Goal: Entertainment & Leisure: Browse casually

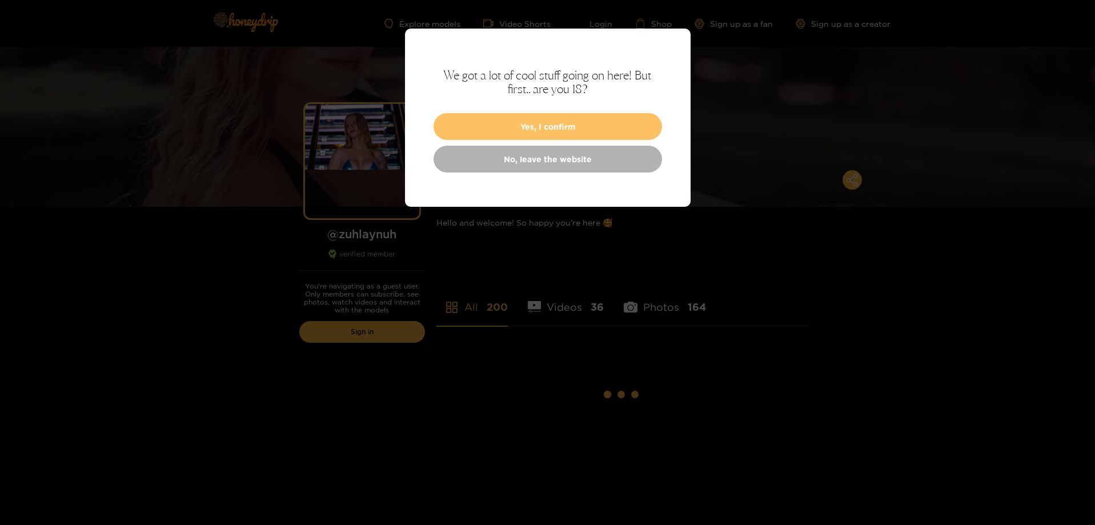
click at [571, 128] on button "Yes, I confirm" at bounding box center [548, 126] width 229 height 27
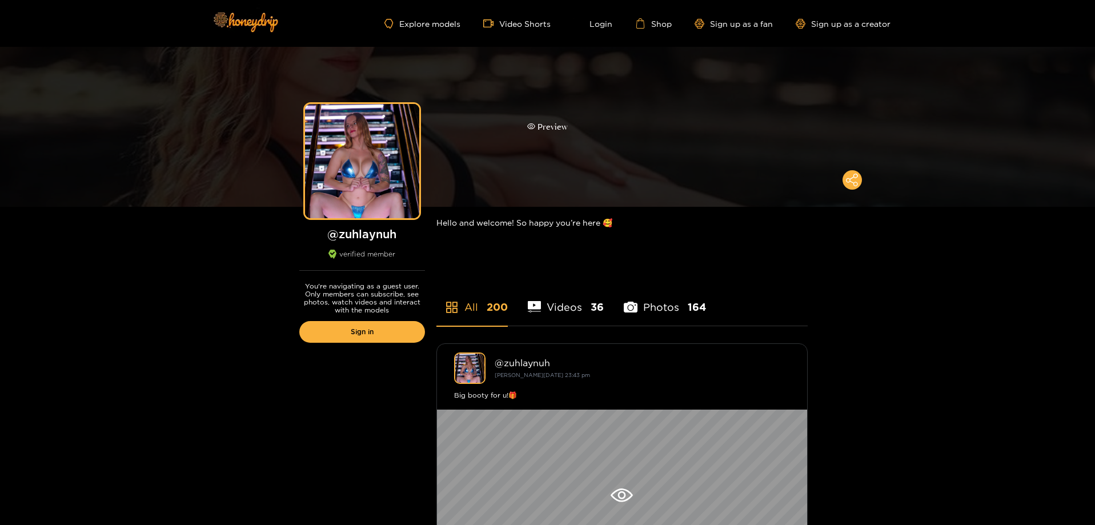
click at [610, 147] on div "Preview" at bounding box center [547, 127] width 1095 height 160
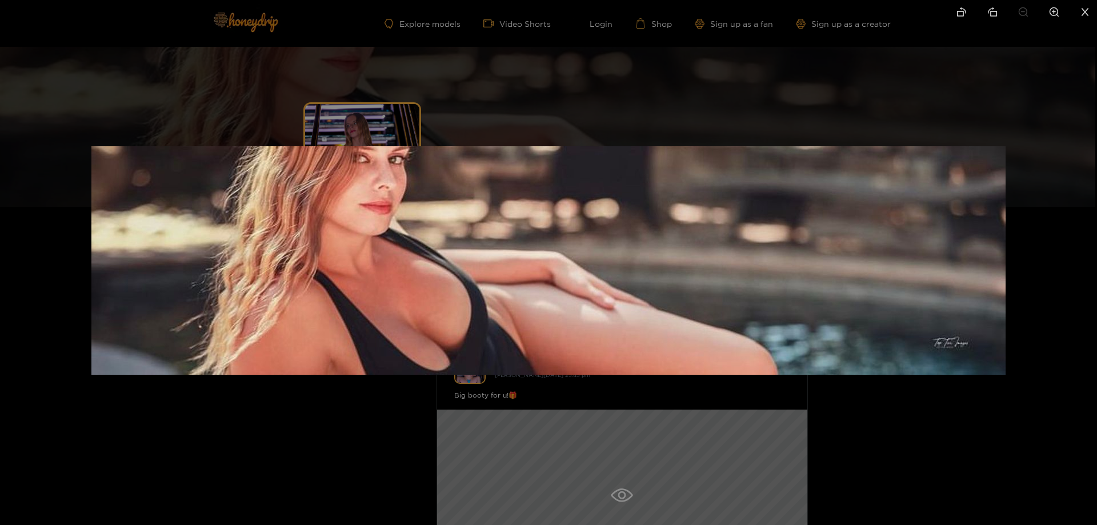
click at [607, 114] on div at bounding box center [548, 262] width 1097 height 525
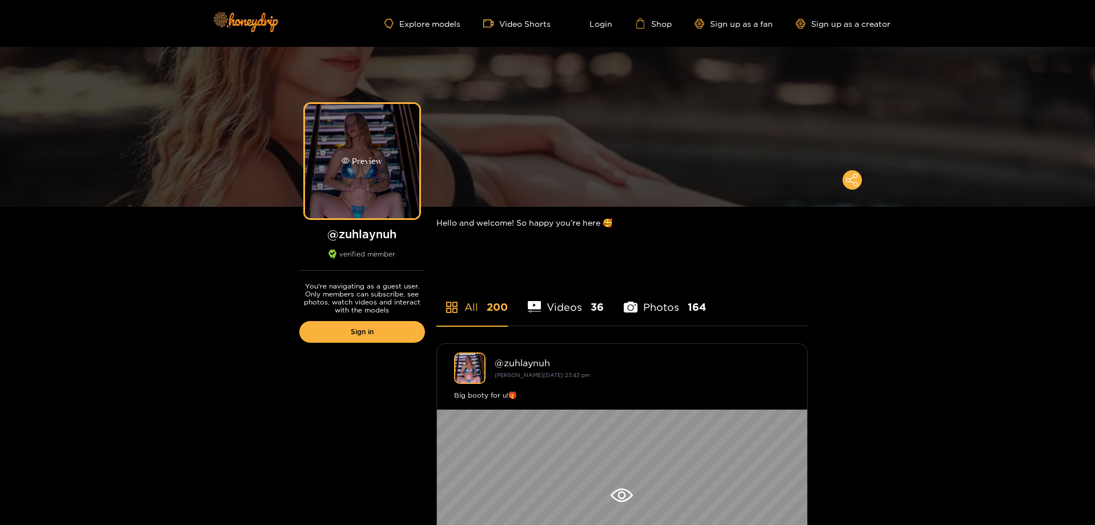
click at [379, 158] on div "Preview" at bounding box center [362, 161] width 41 height 13
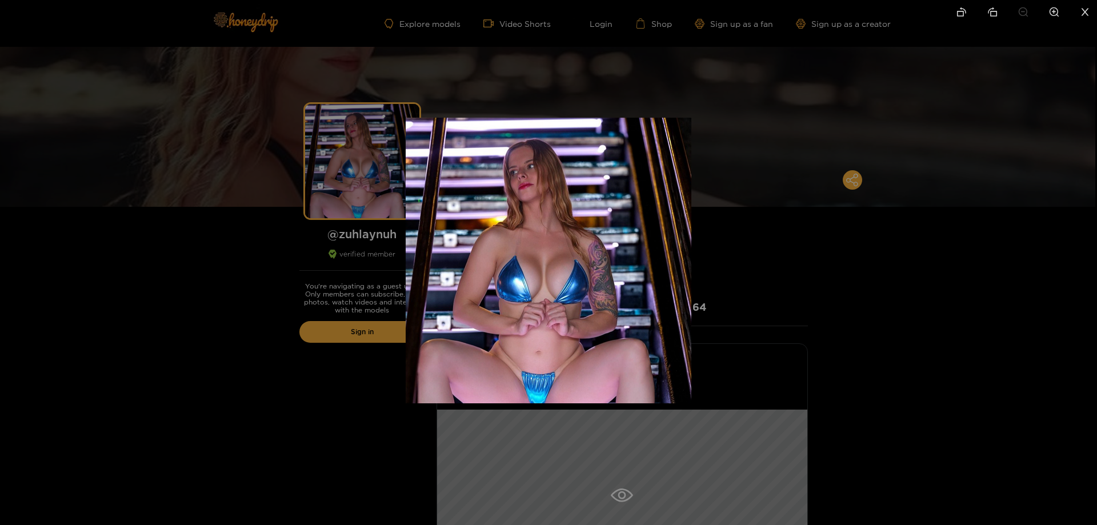
click at [766, 269] on div at bounding box center [548, 262] width 1097 height 525
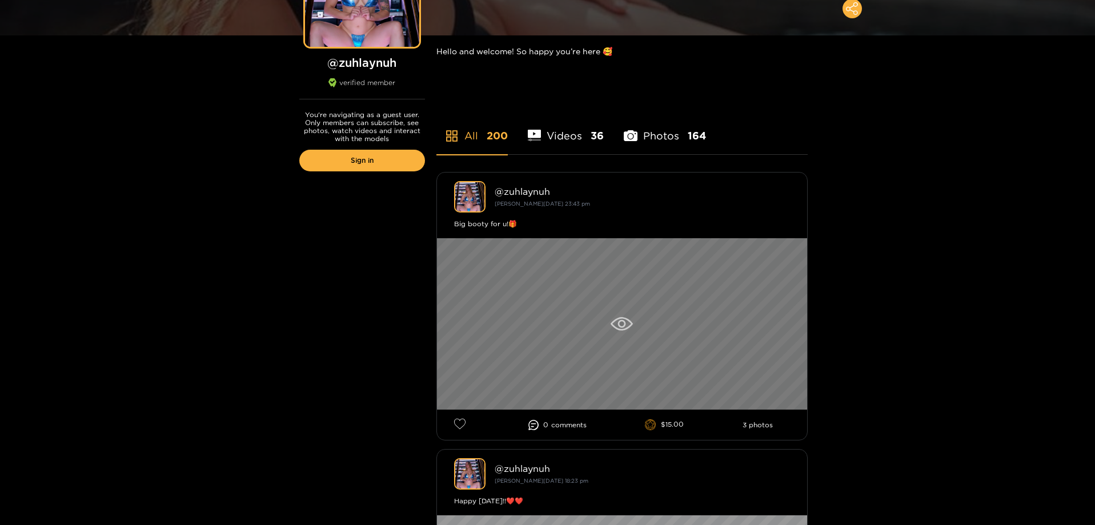
scroll to position [229, 0]
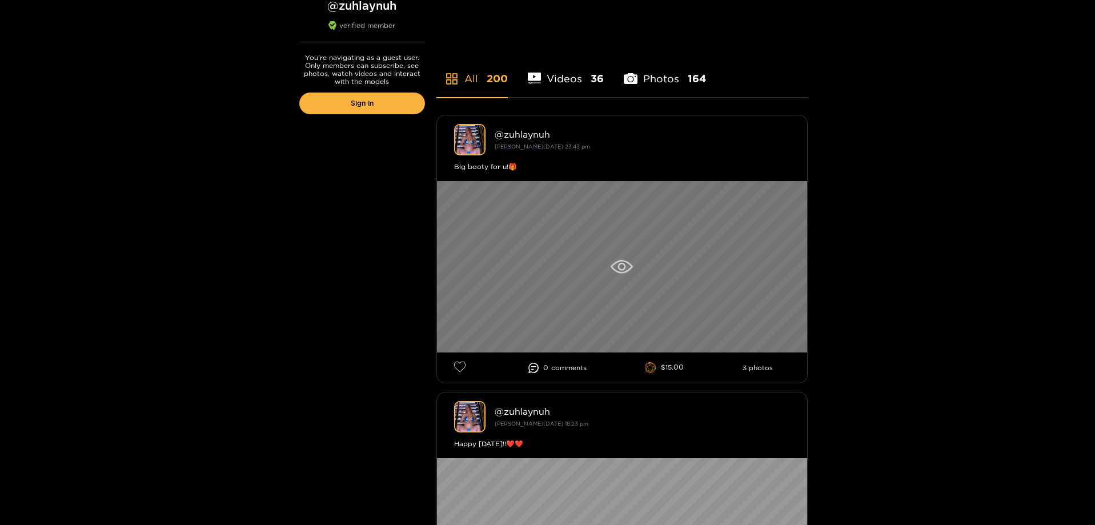
click at [635, 269] on div at bounding box center [622, 266] width 370 height 171
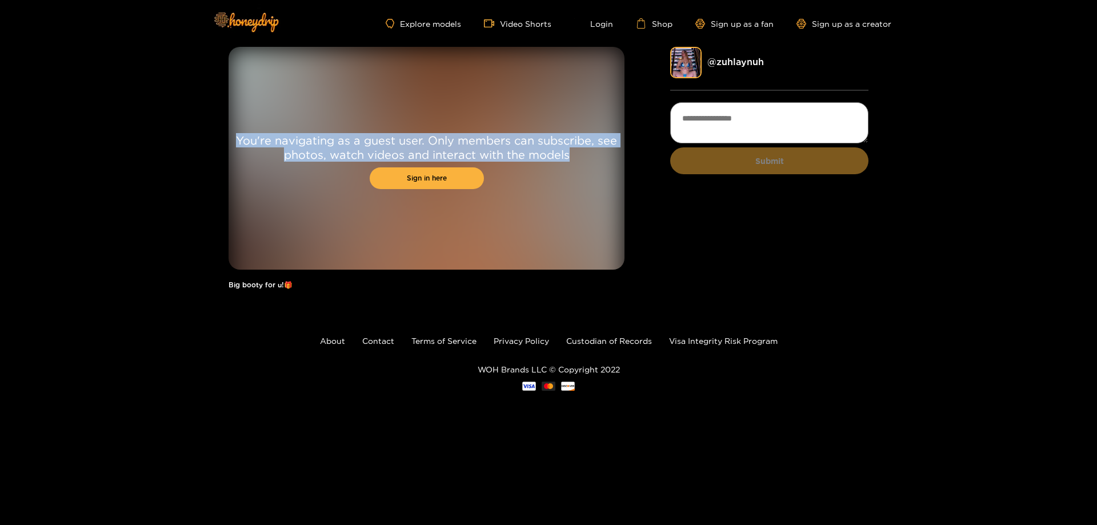
drag, startPoint x: 570, startPoint y: 159, endPoint x: 235, endPoint y: 142, distance: 335.2
click at [235, 142] on p "You're navigating as a guest user. Only members can subscribe, see photos, watc…" at bounding box center [427, 147] width 396 height 29
copy p "You're navigating as a guest user. Only members can subscribe, see photos, watc…"
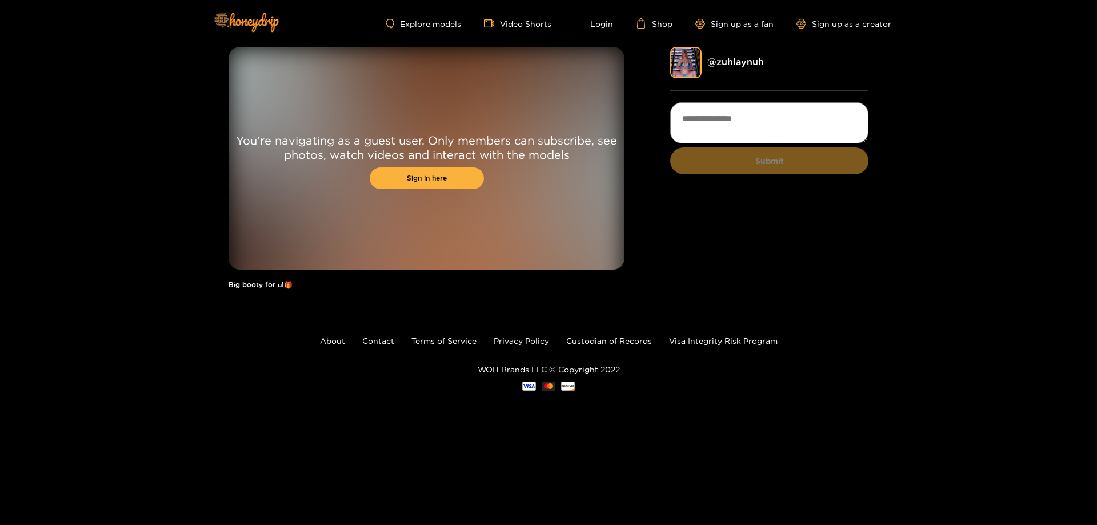
click at [856, 225] on div "@ zuhlaynuh Submit" at bounding box center [769, 174] width 198 height 254
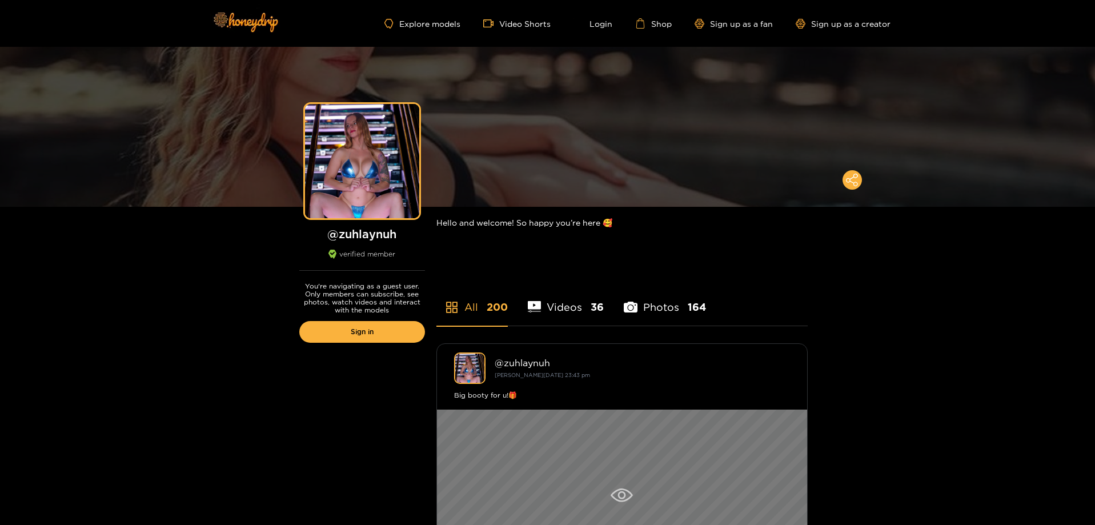
scroll to position [171, 0]
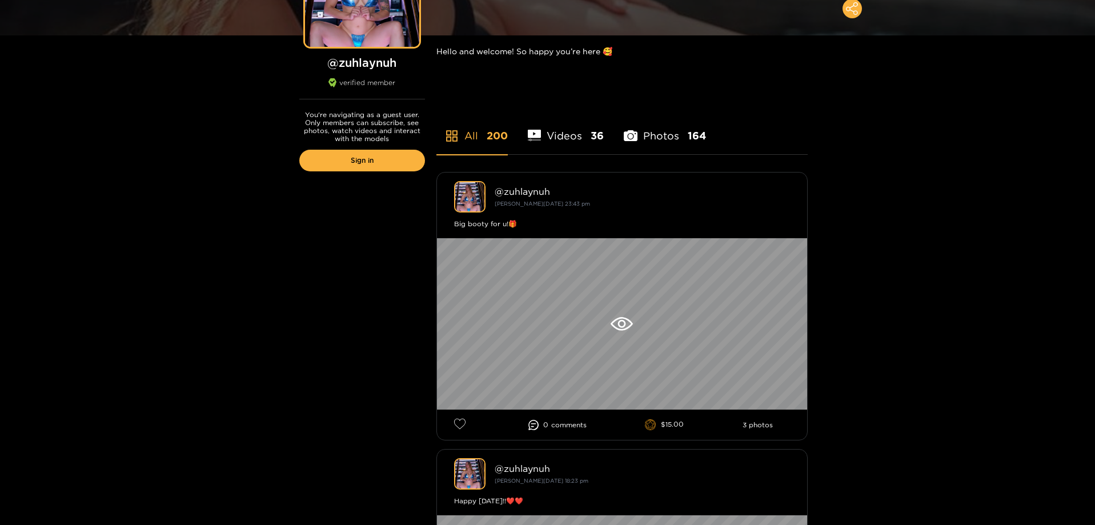
click at [567, 134] on li "Videos 36" at bounding box center [566, 128] width 77 height 51
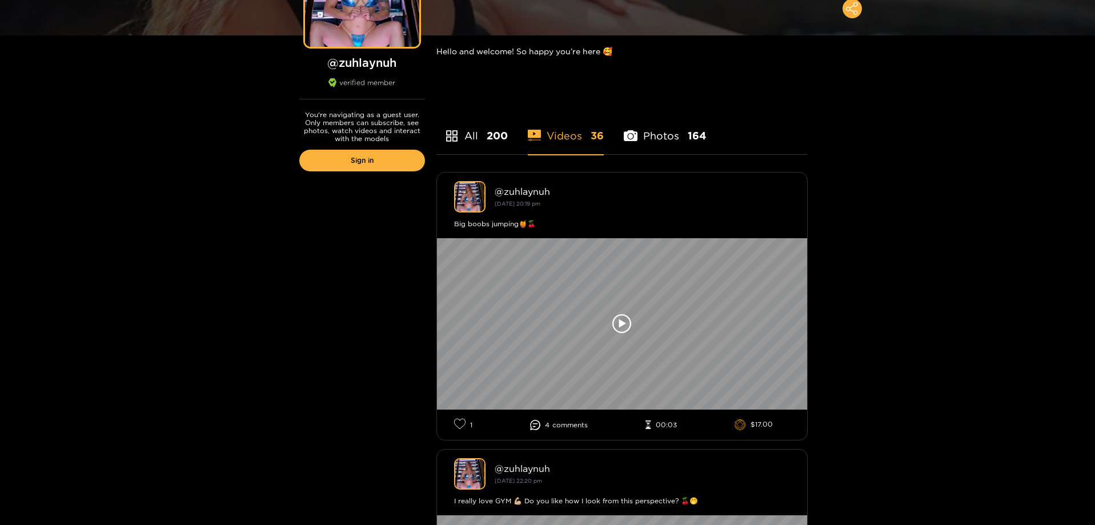
click at [666, 143] on li "Photos 164" at bounding box center [665, 128] width 82 height 51
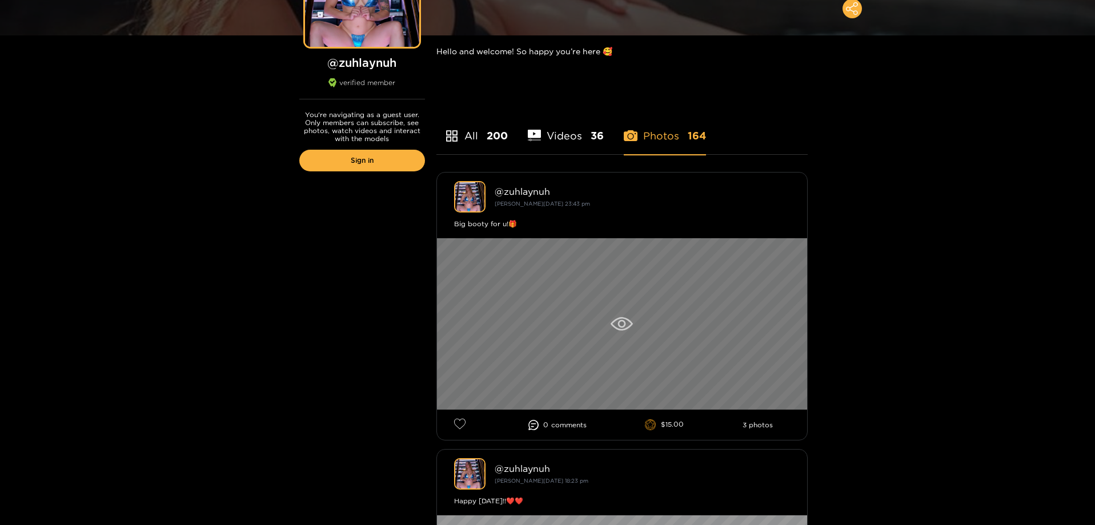
click at [606, 275] on div at bounding box center [622, 323] width 370 height 171
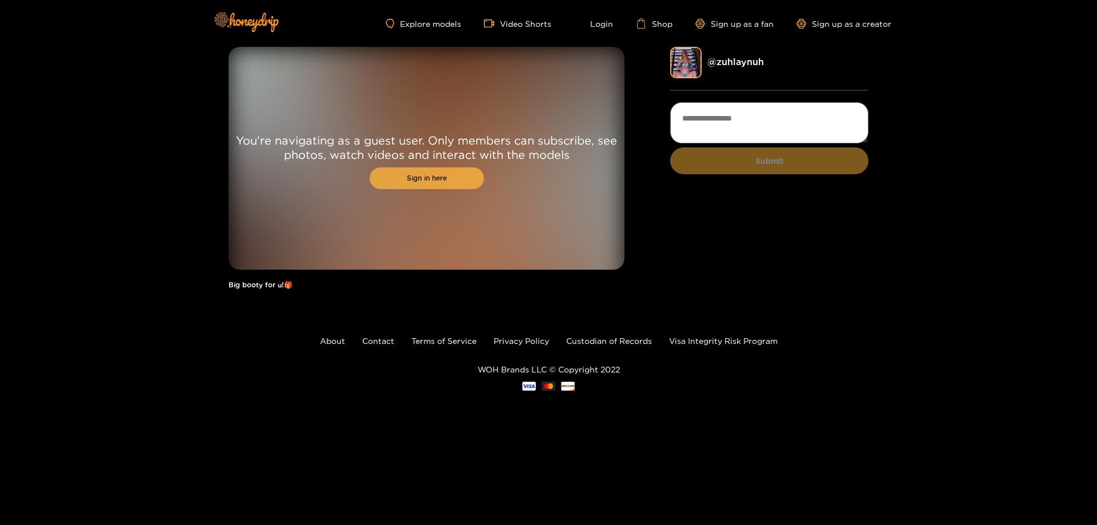
click at [455, 181] on link "Sign in here" at bounding box center [427, 178] width 114 height 22
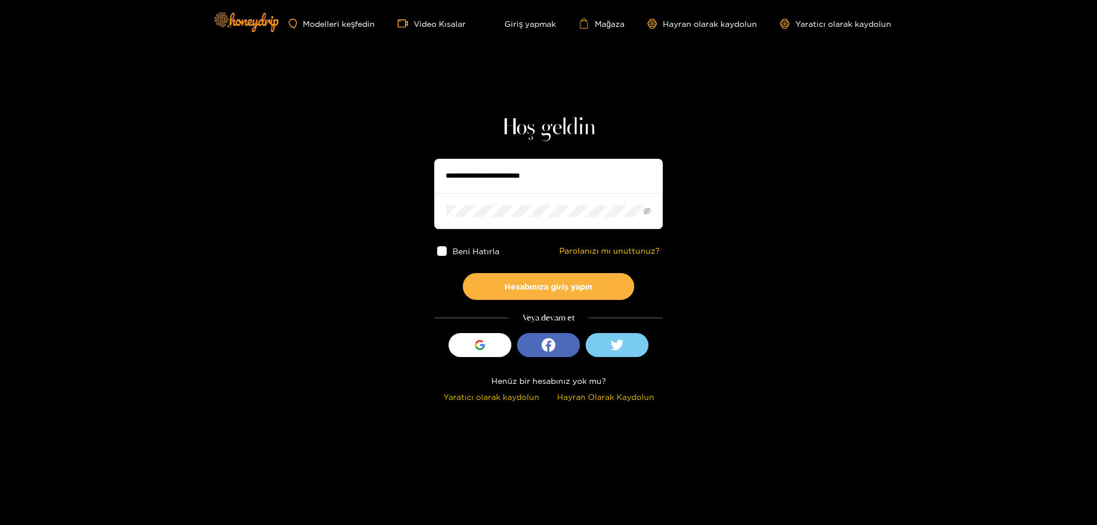
click at [574, 397] on font "Hayran Olarak Kaydolun" at bounding box center [605, 396] width 97 height 9
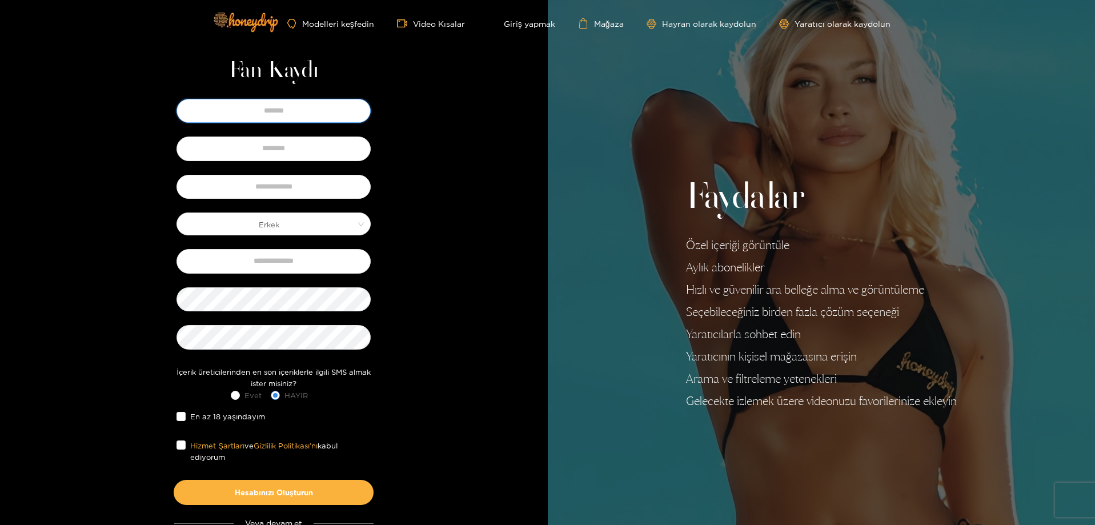
click at [286, 99] on input "text" at bounding box center [274, 111] width 194 height 24
type input "****"
type input "*****"
type input "********"
click at [273, 264] on input "text" at bounding box center [274, 261] width 194 height 24
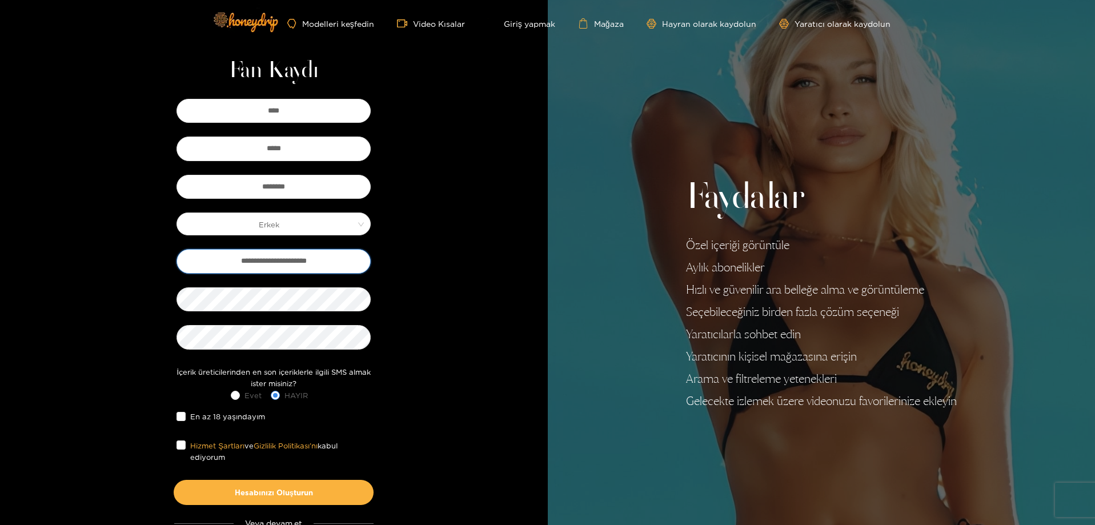
type input "**********"
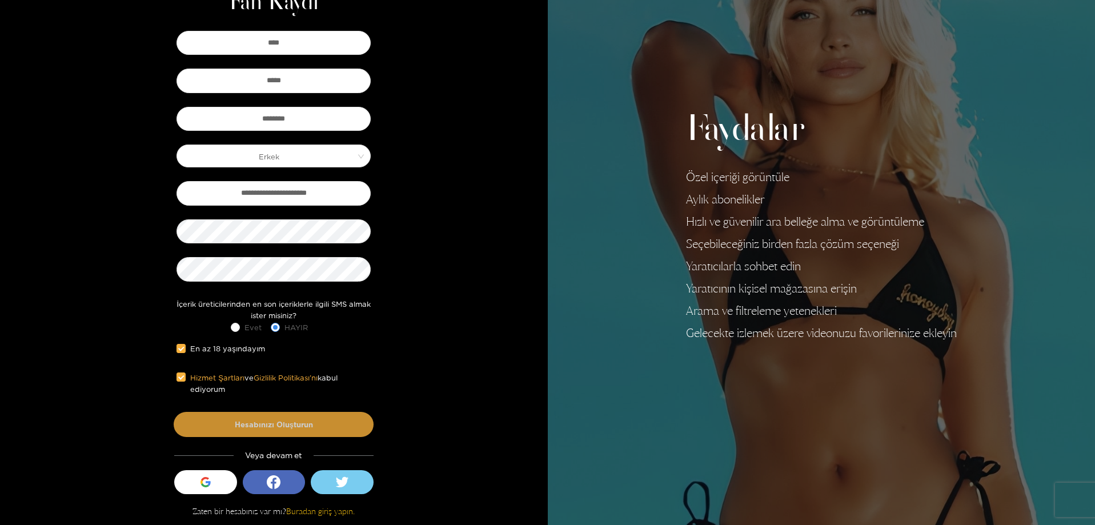
click at [288, 423] on font "Hesabınızı Oluşturun" at bounding box center [274, 424] width 78 height 8
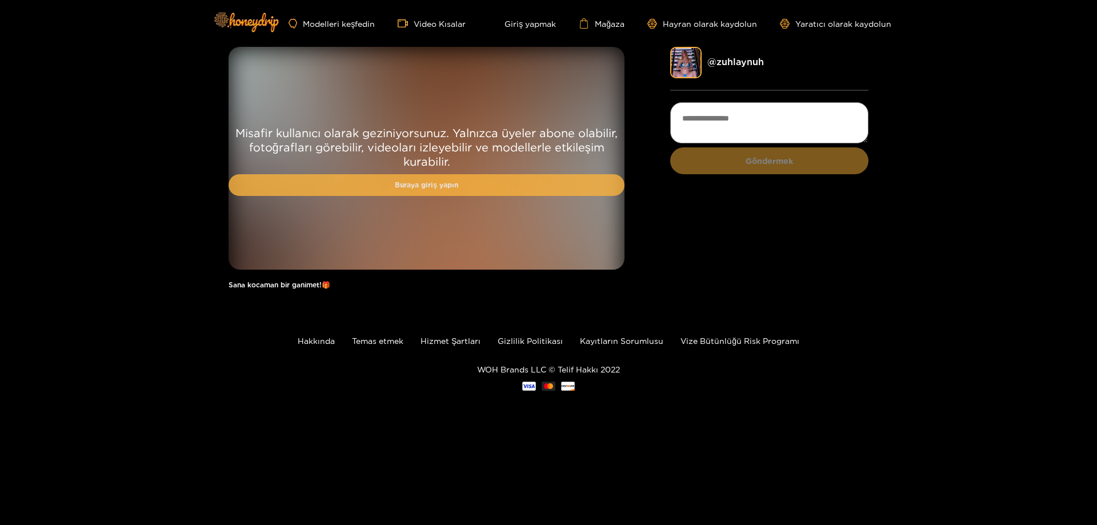
click at [451, 189] on font "Buraya giriş yapın" at bounding box center [426, 184] width 63 height 7
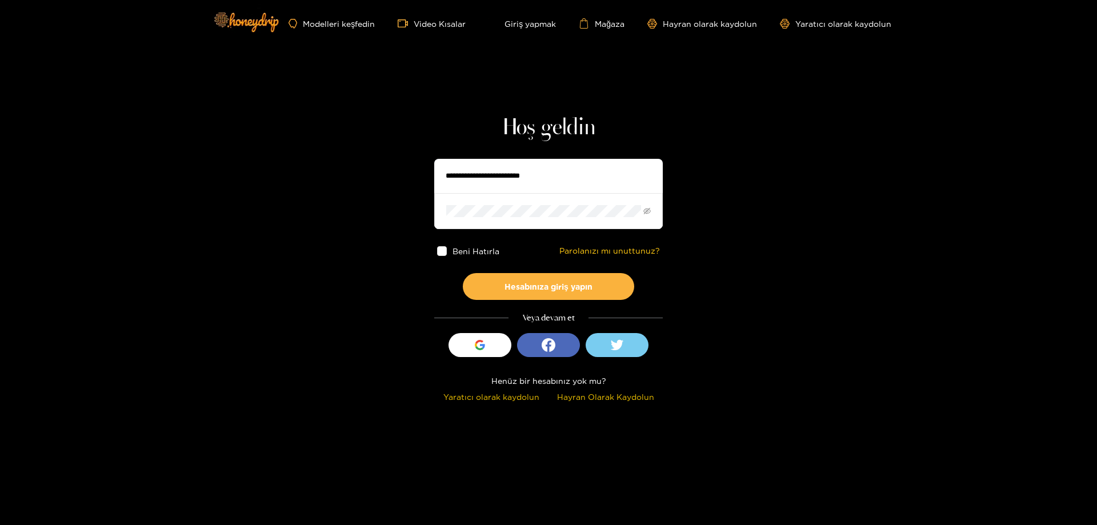
click at [493, 181] on input "text" at bounding box center [548, 176] width 229 height 34
type input "**********"
click at [463, 273] on button "Hesabınıza giriş yapın" at bounding box center [548, 286] width 171 height 27
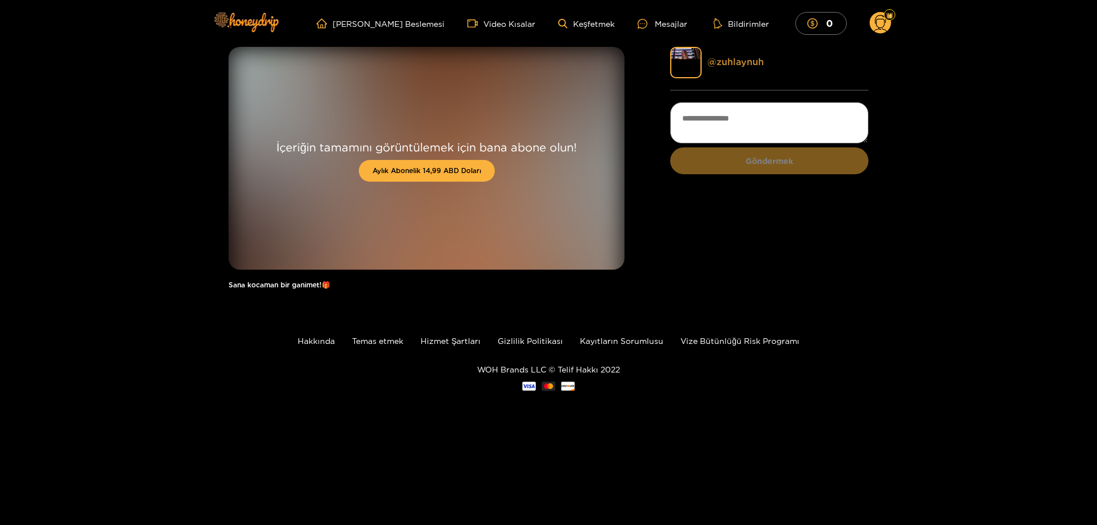
click at [741, 58] on font "@zuhlaynuh" at bounding box center [735, 62] width 57 height 10
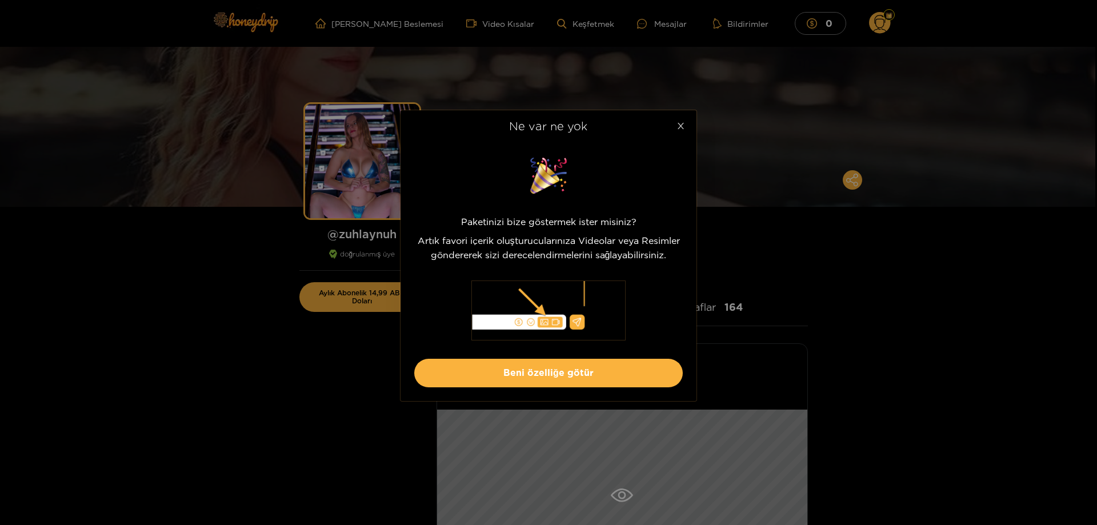
click at [680, 126] on icon "kapalı" at bounding box center [681, 126] width 6 height 6
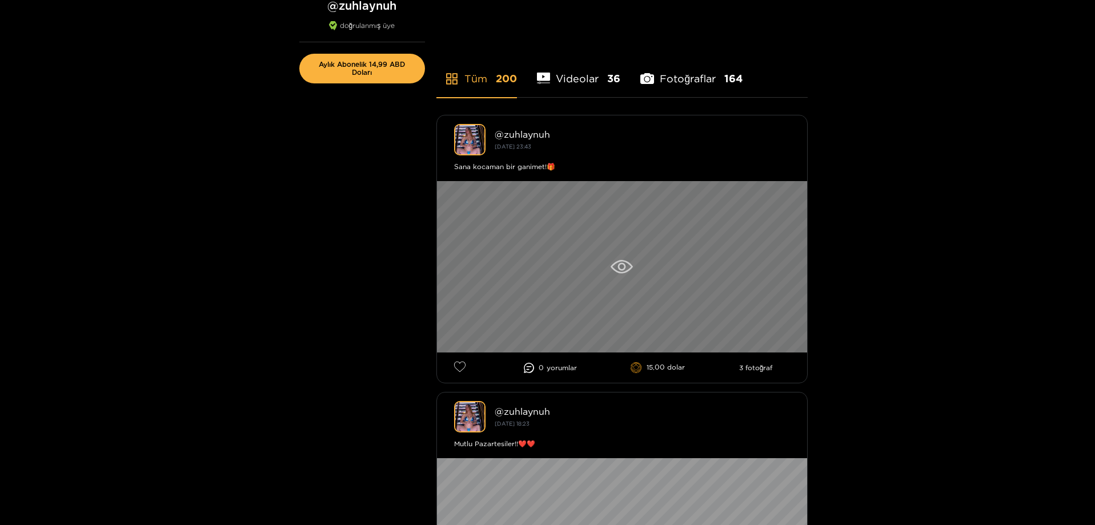
scroll to position [343, 0]
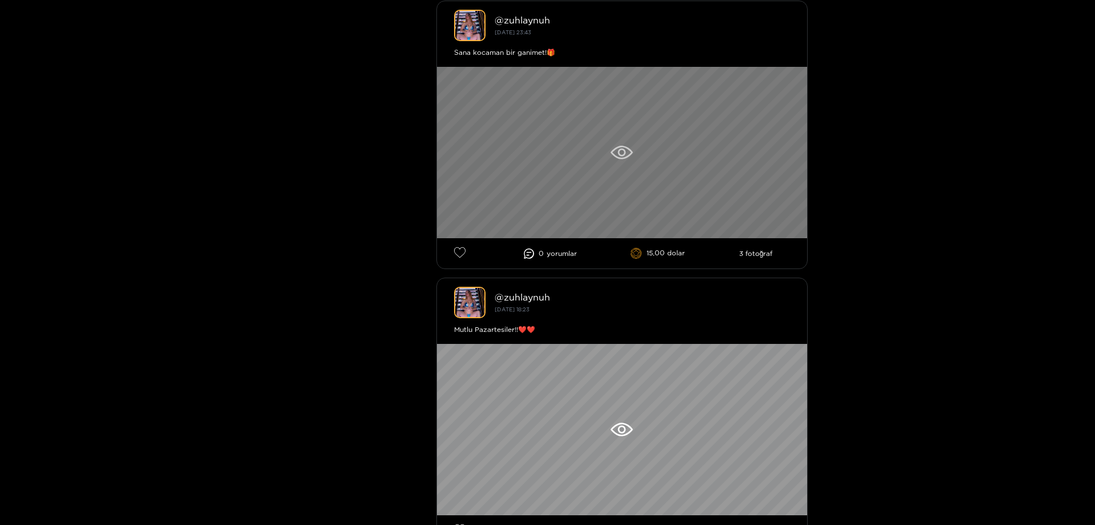
click at [630, 168] on div at bounding box center [622, 152] width 370 height 171
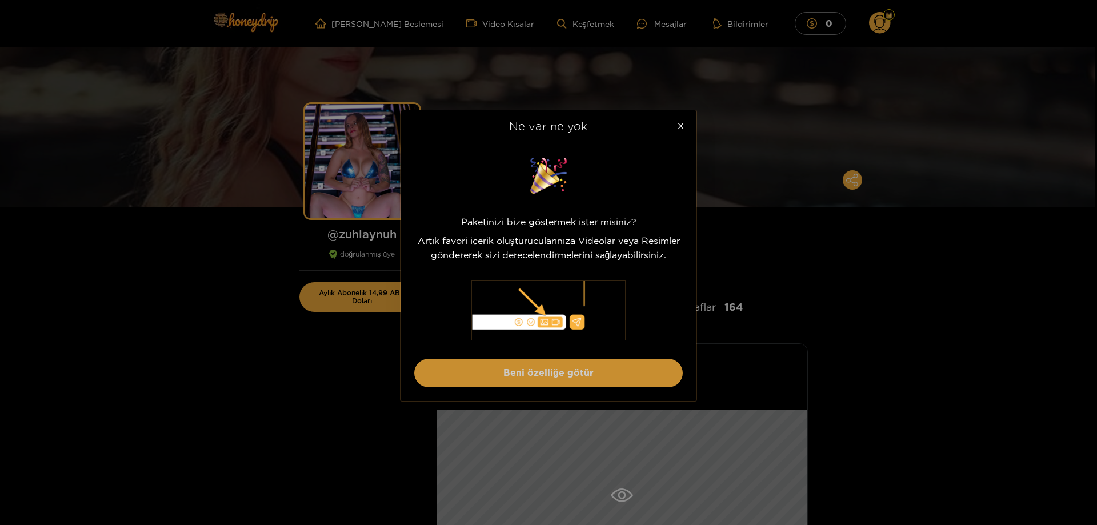
click at [616, 371] on button "Beni özelliğe götür" at bounding box center [548, 373] width 268 height 28
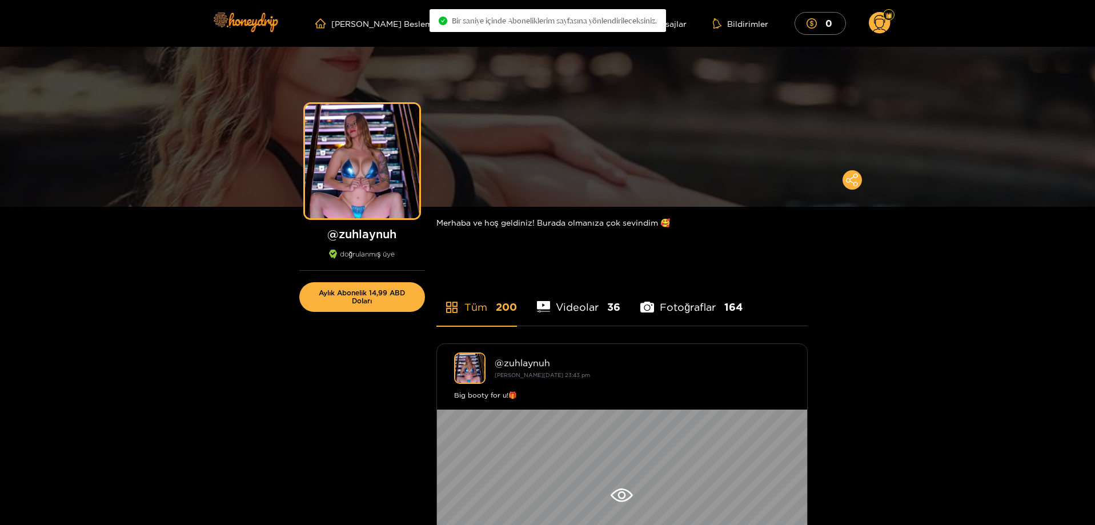
scroll to position [114, 0]
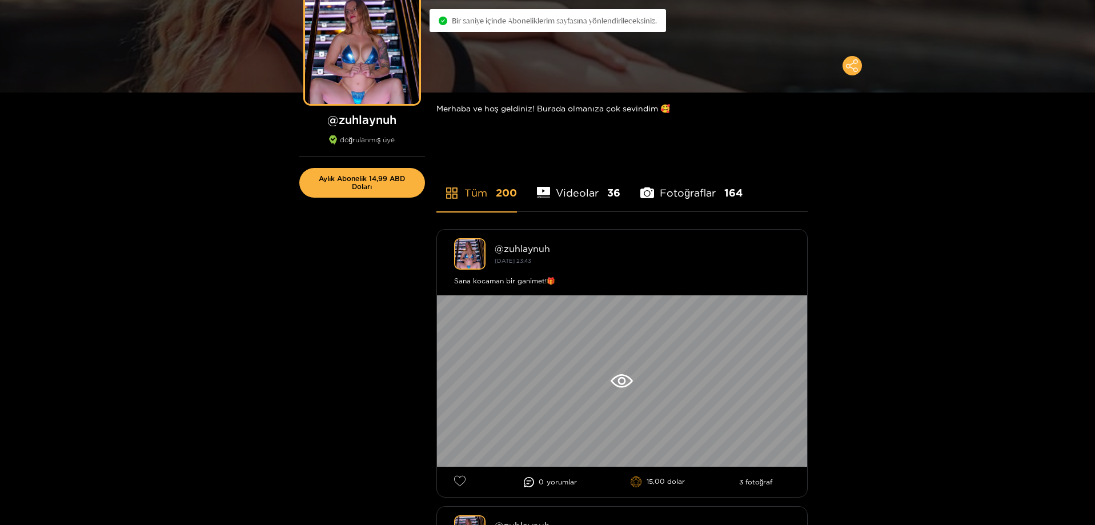
click at [571, 202] on li "Videolar 36" at bounding box center [579, 185] width 84 height 51
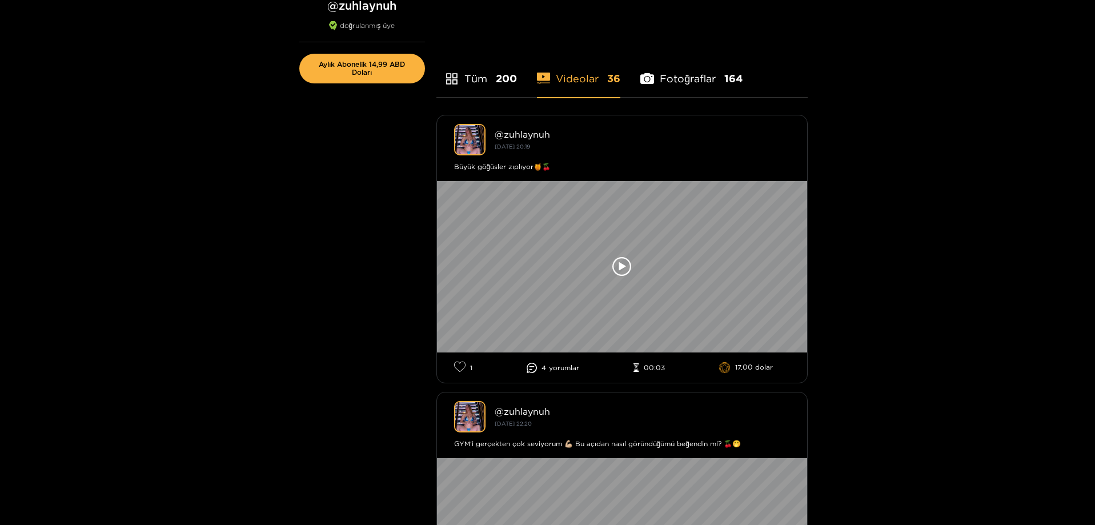
scroll to position [171, 0]
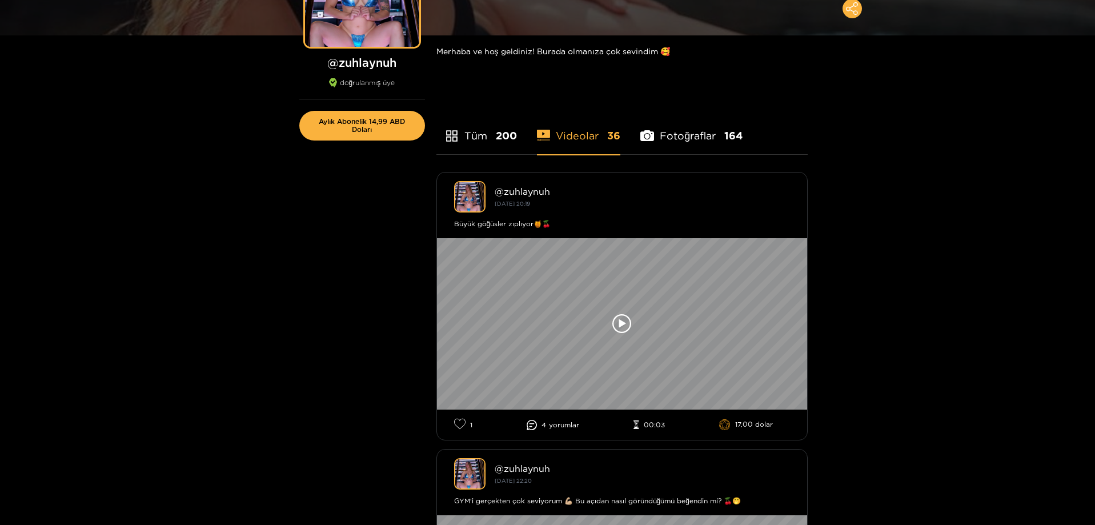
click at [690, 139] on font "Fotoğraflar" at bounding box center [688, 135] width 56 height 11
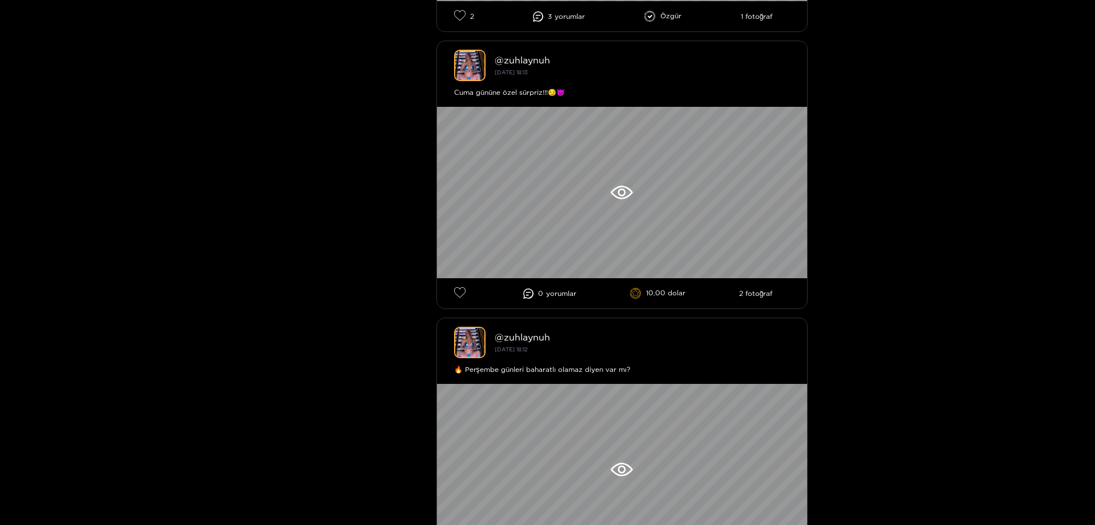
scroll to position [6680, 0]
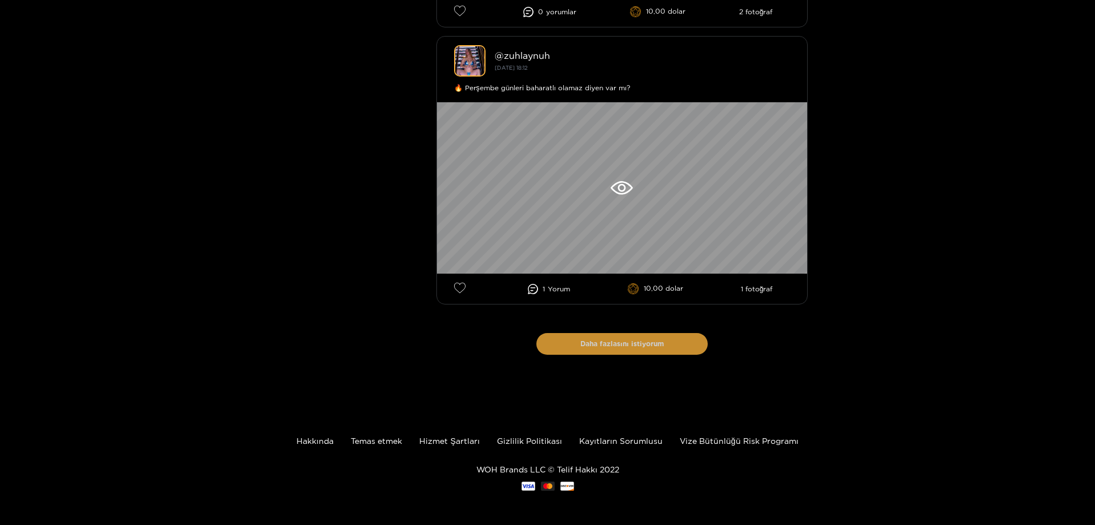
click at [688, 337] on button "Daha fazlasını istiyorum" at bounding box center [621, 344] width 171 height 22
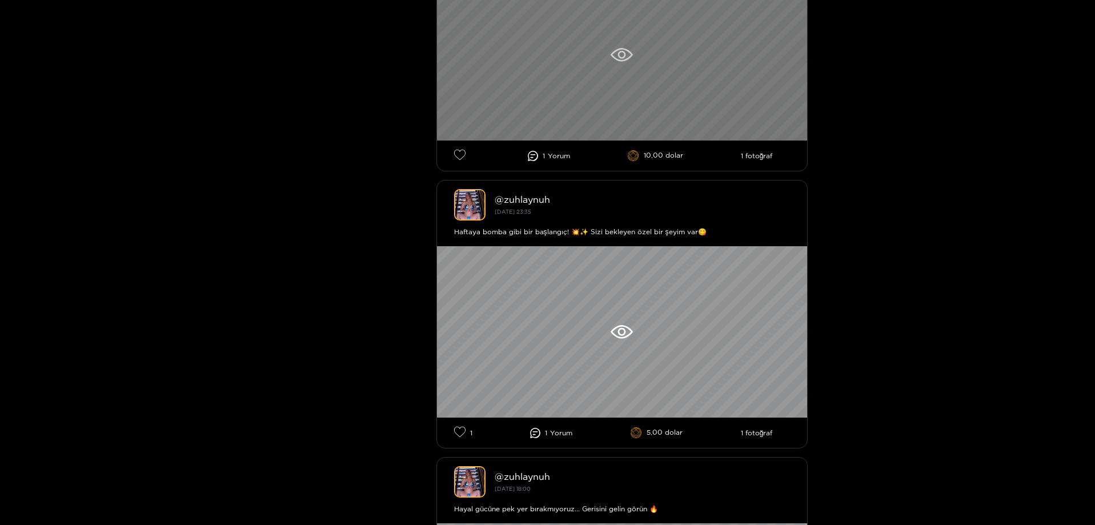
scroll to position [6641, 0]
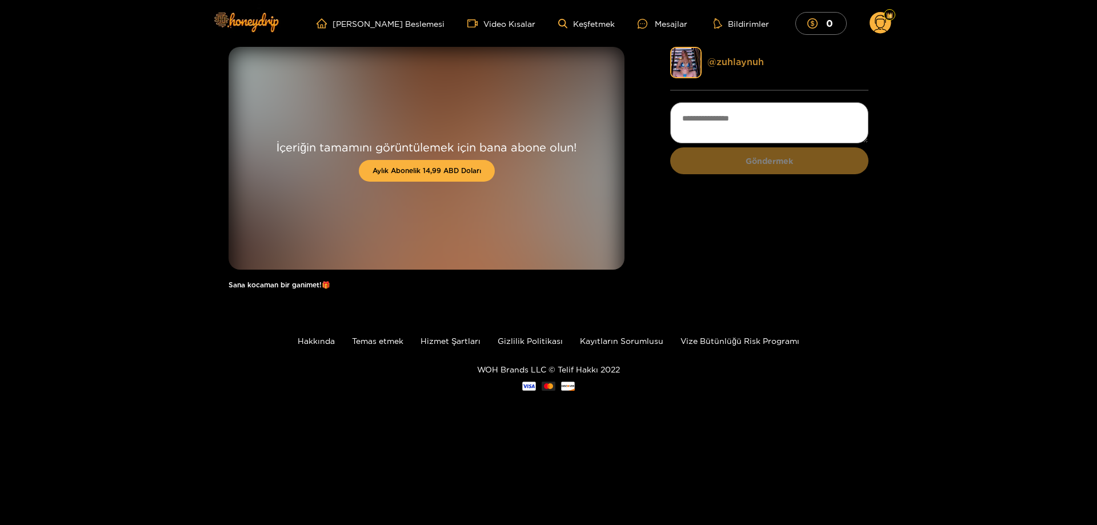
click at [739, 59] on font "@zuhlaynuh" at bounding box center [735, 62] width 57 height 10
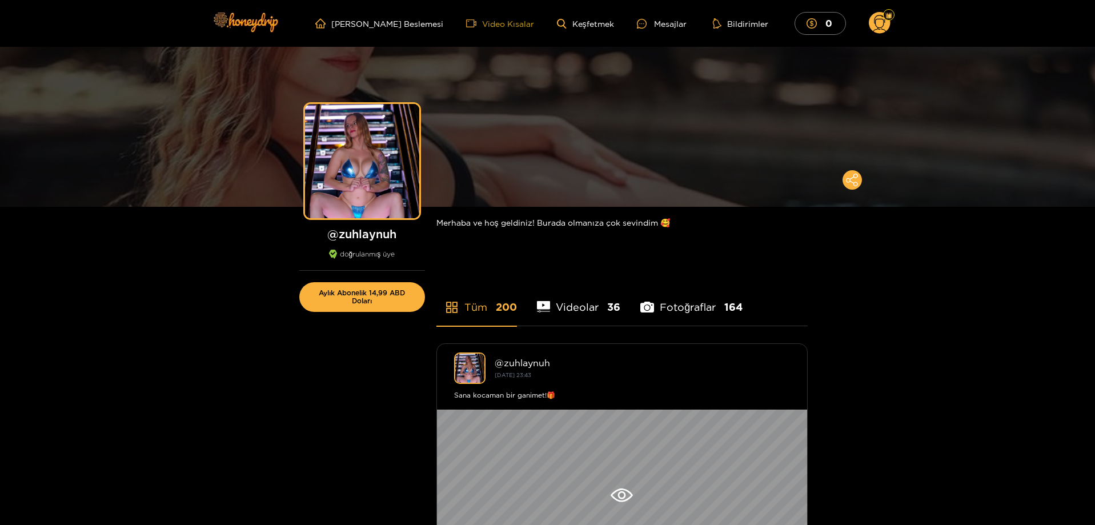
click at [514, 26] on font "Video Kısalar" at bounding box center [508, 23] width 52 height 9
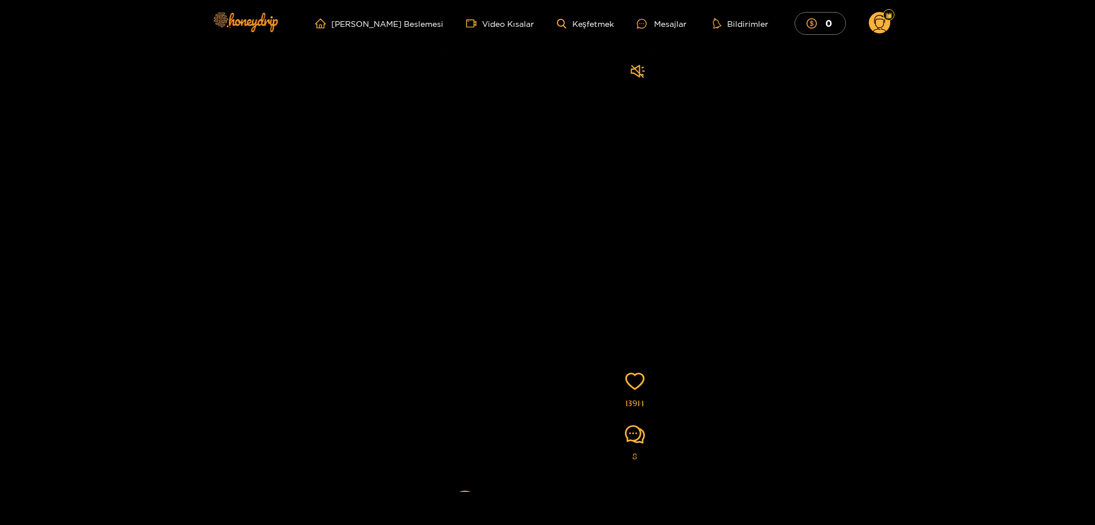
click at [592, 34] on ul "Ana Sayfa Beslemesi Video Kısalar Keşfetmek Mesajlar Bildirimler 0" at bounding box center [602, 23] width 575 height 23
click at [590, 29] on ul "Ana Sayfa Beslemesi Video Kısalar Keşfetmek Mesajlar Bildirimler 0" at bounding box center [602, 23] width 575 height 23
click at [588, 23] on font "Keşfetmek" at bounding box center [593, 23] width 42 height 9
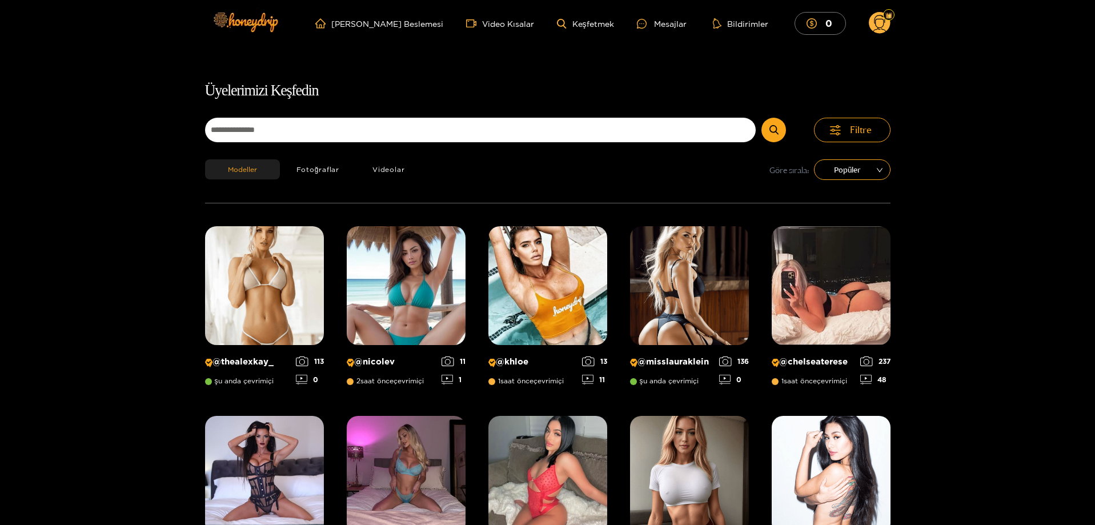
scroll to position [73, 0]
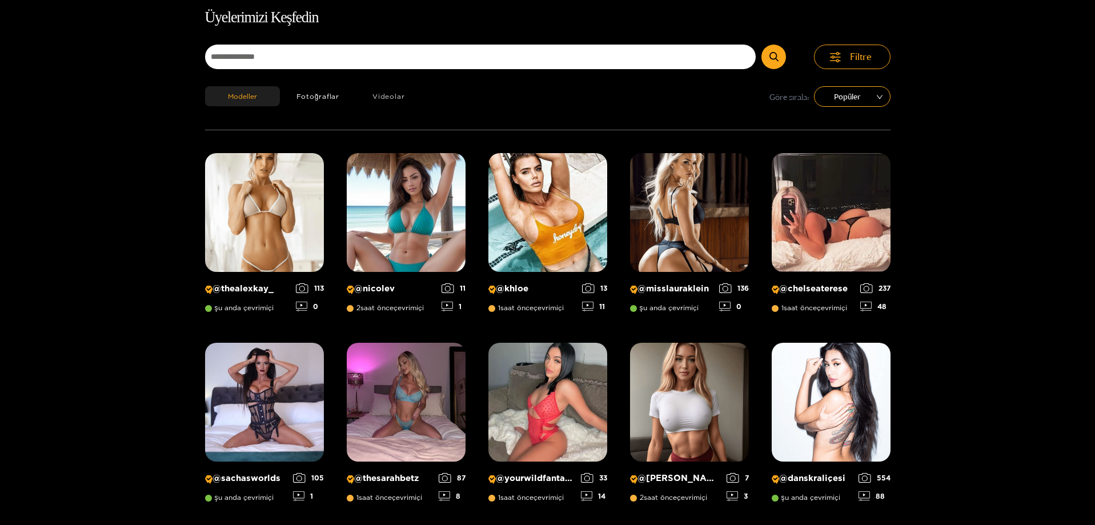
click at [378, 96] on font "Videolar" at bounding box center [388, 96] width 32 height 7
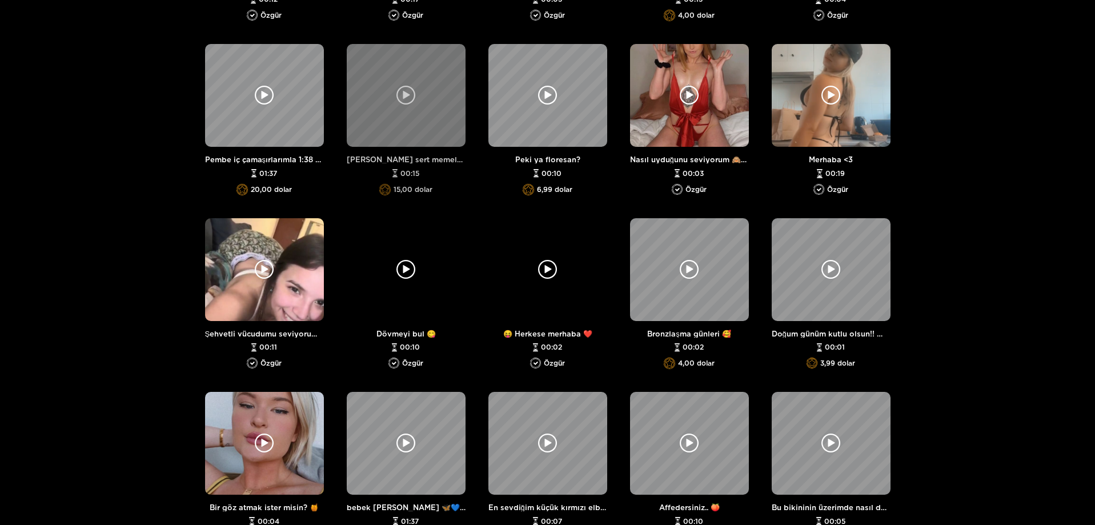
scroll to position [587, 0]
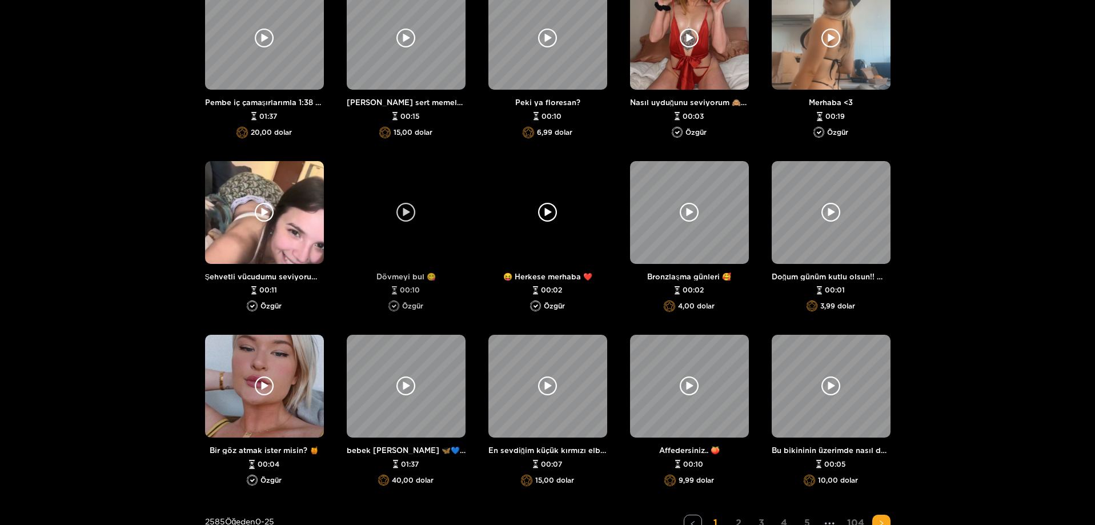
click at [438, 226] on div at bounding box center [406, 212] width 119 height 103
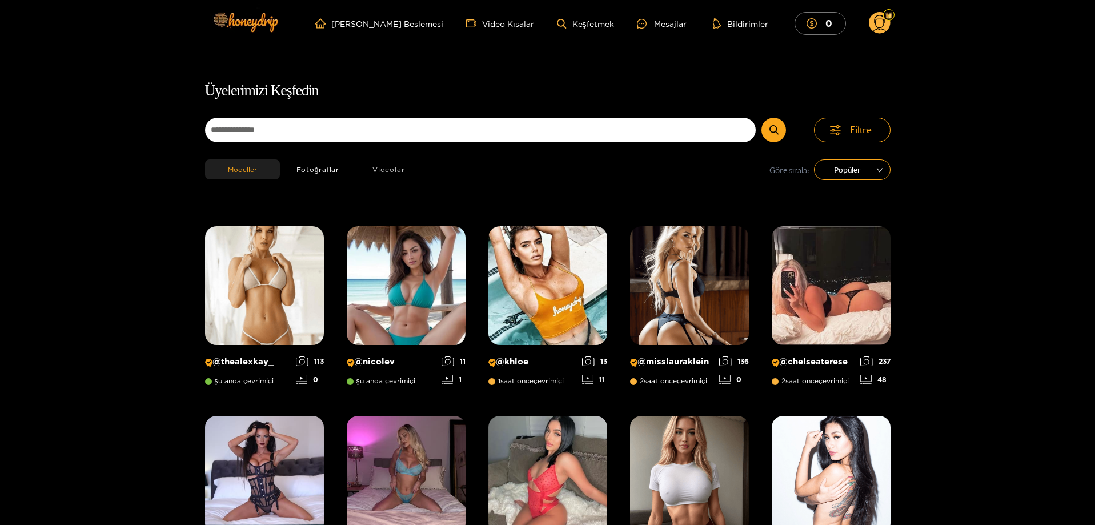
click at [386, 170] on font "Videolar" at bounding box center [388, 169] width 32 height 7
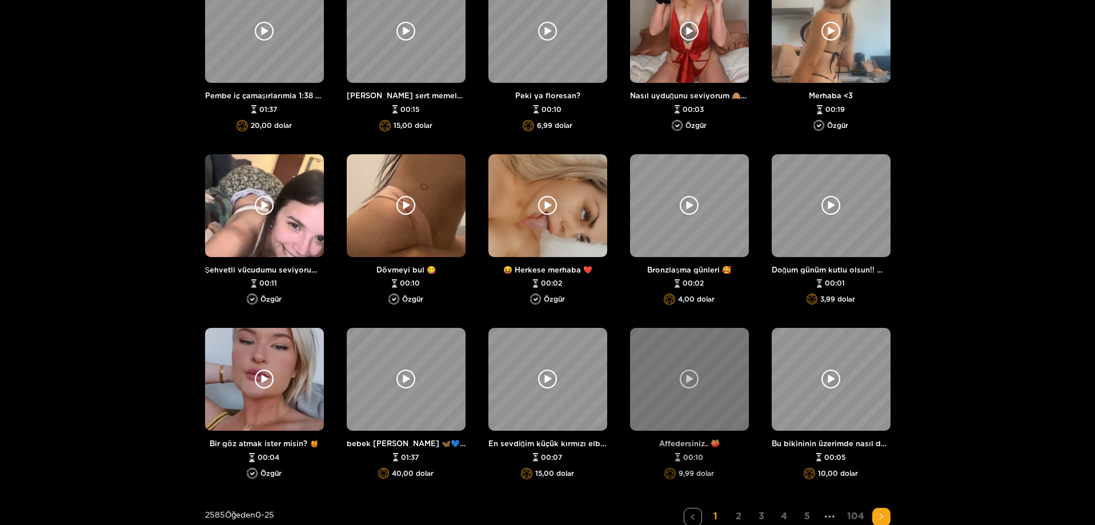
scroll to position [651, 0]
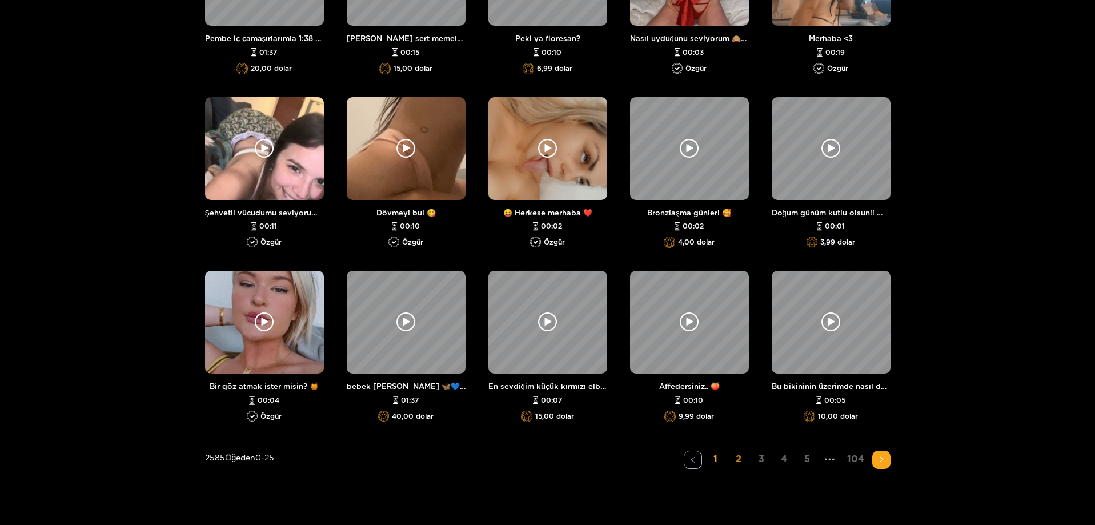
click at [737, 459] on font "2" at bounding box center [739, 459] width 6 height 10
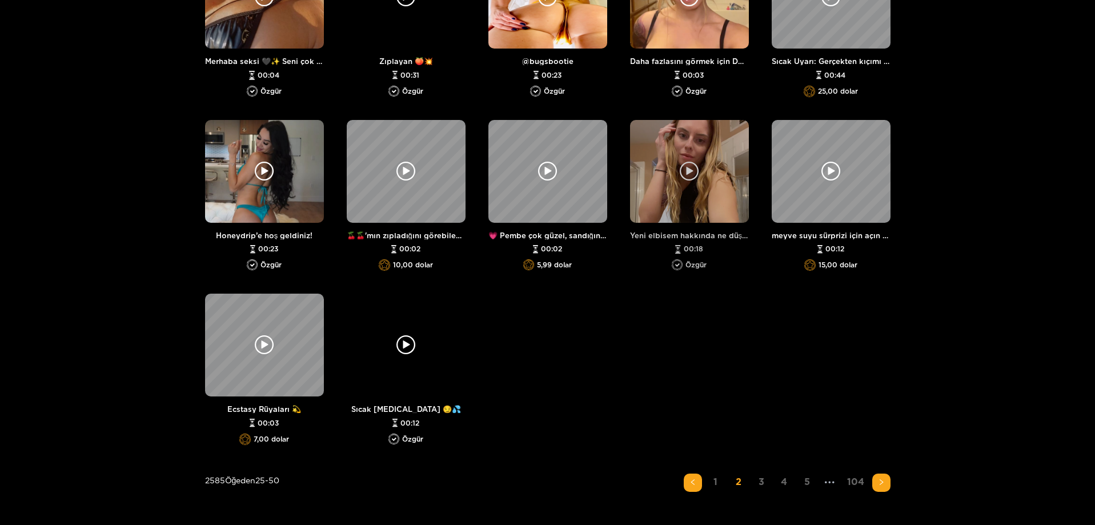
scroll to position [686, 0]
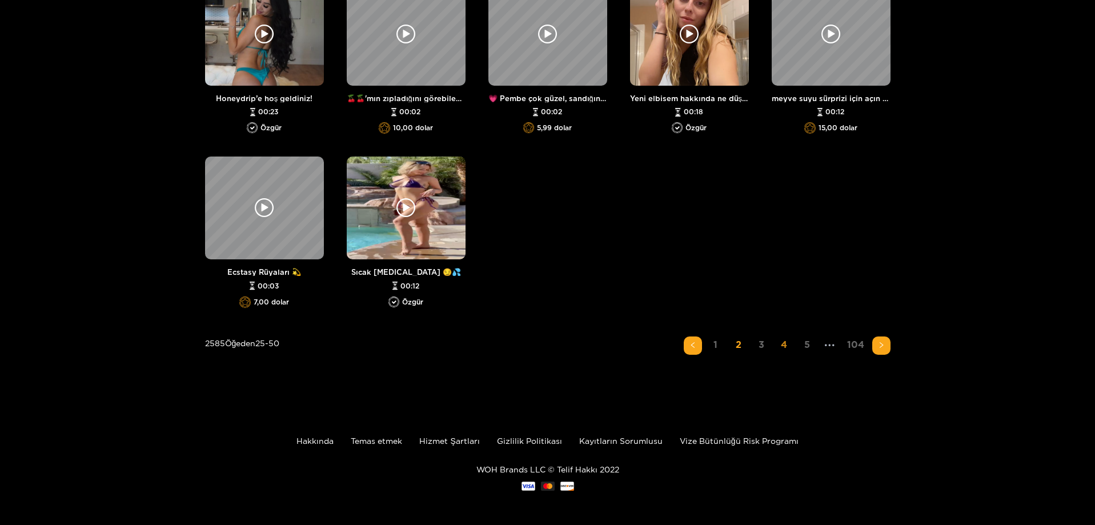
click at [791, 348] on link "4" at bounding box center [784, 344] width 18 height 17
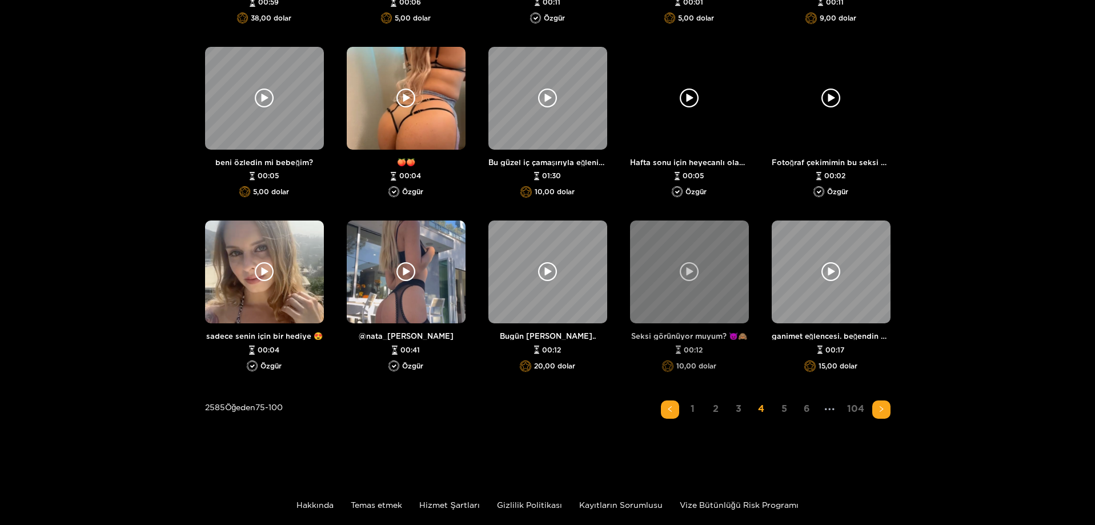
scroll to position [765, 0]
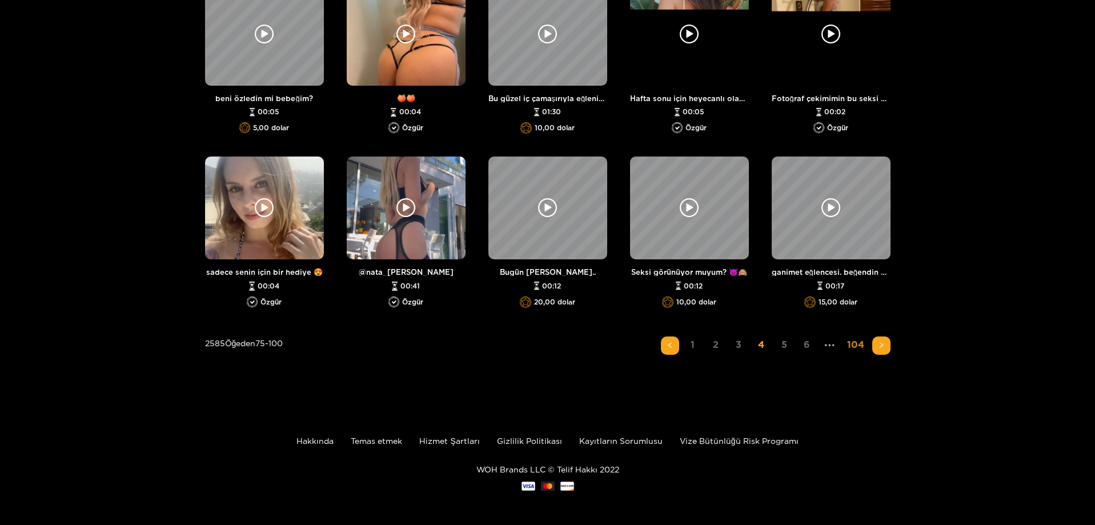
click at [853, 346] on font "104" at bounding box center [855, 344] width 17 height 10
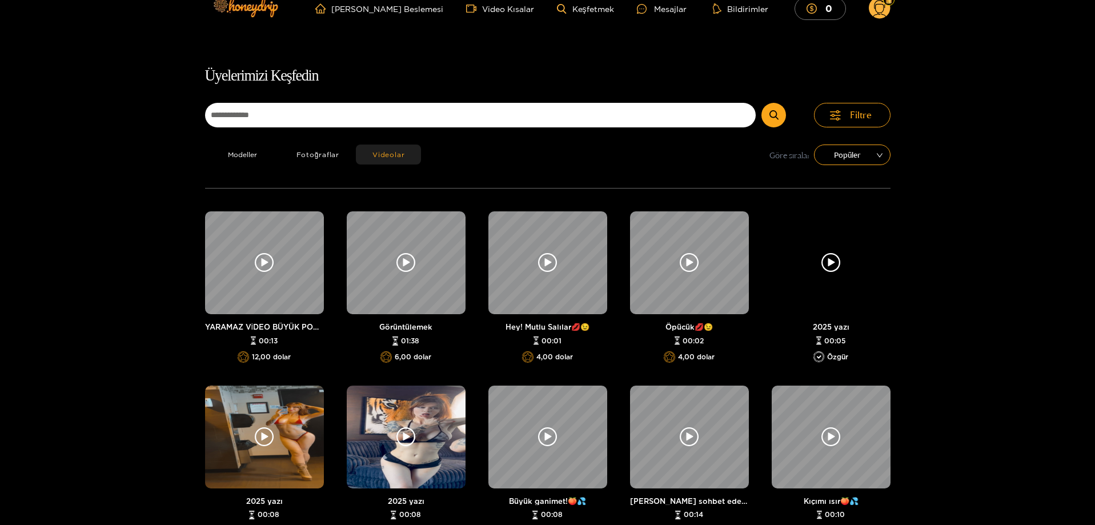
scroll to position [0, 0]
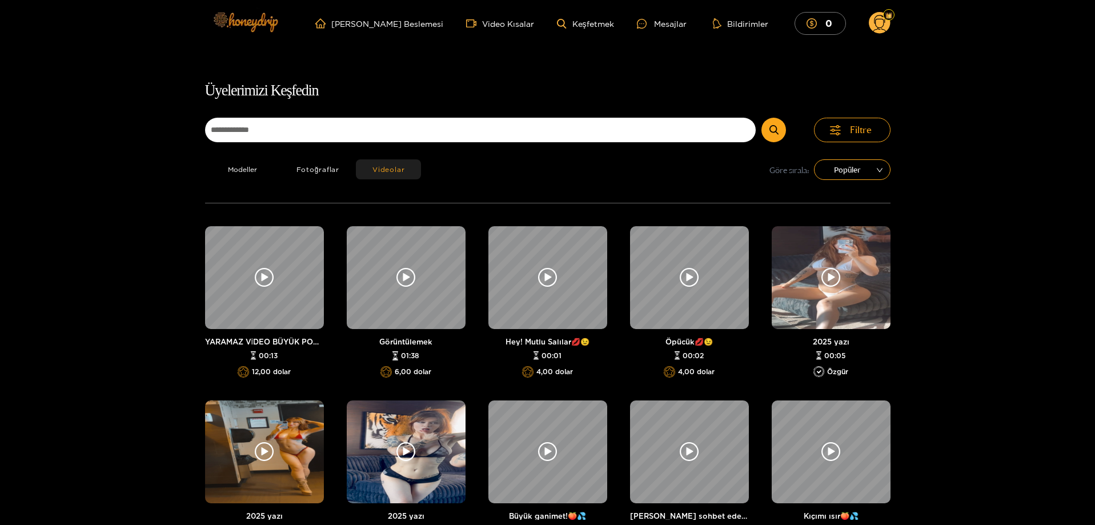
click at [260, 15] on img at bounding box center [245, 22] width 80 height 48
click at [260, 18] on img at bounding box center [245, 22] width 80 height 48
click at [261, 31] on img at bounding box center [245, 22] width 80 height 48
click at [376, 27] on font "[PERSON_NAME] Beslemesi" at bounding box center [387, 23] width 112 height 9
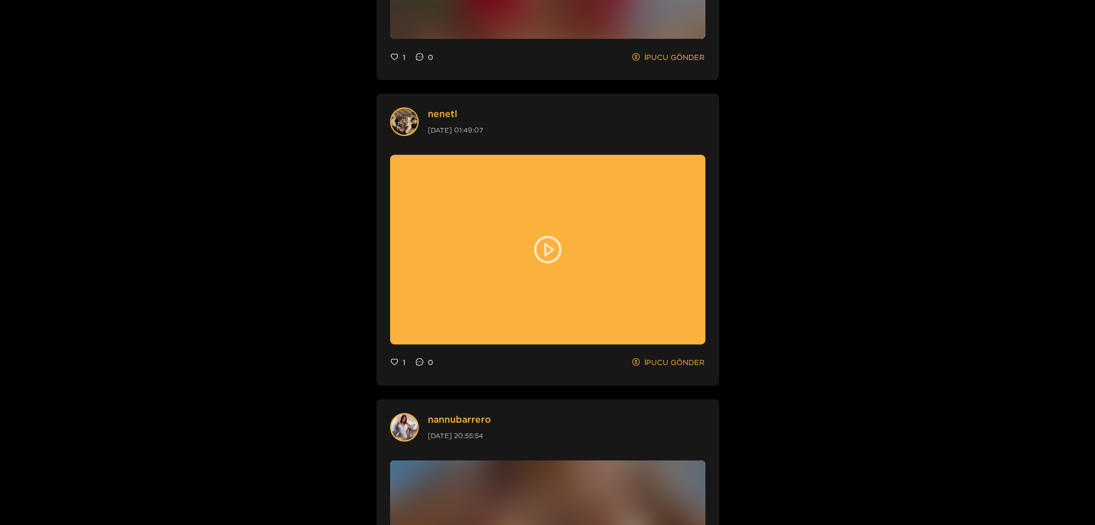
scroll to position [1085, 0]
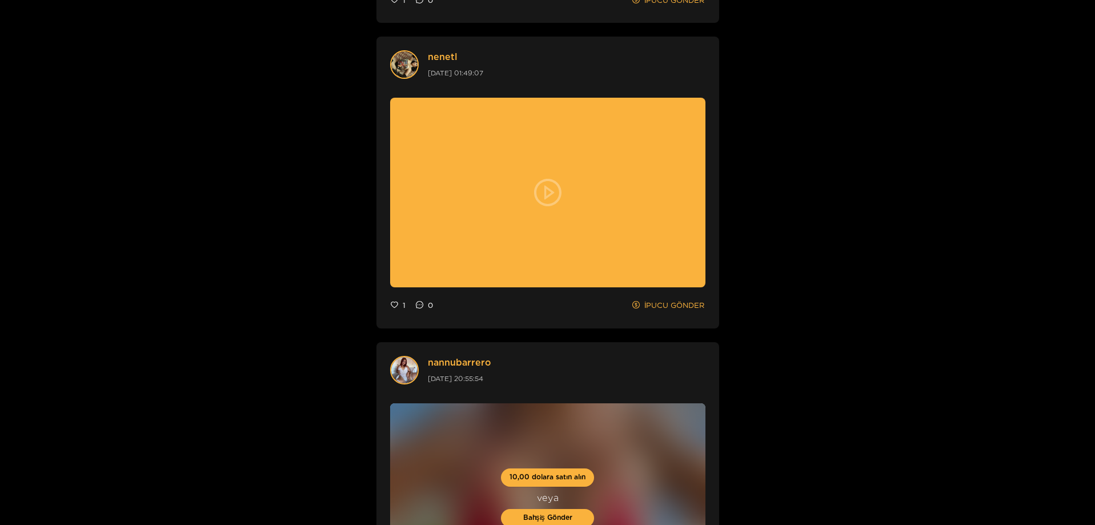
click at [548, 193] on icon "oyun çemberi" at bounding box center [547, 192] width 27 height 27
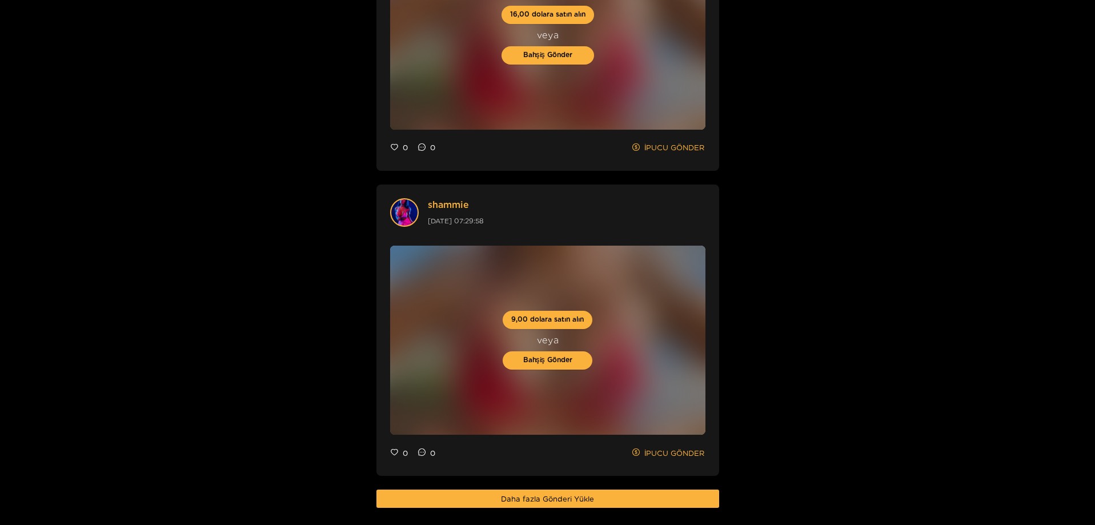
scroll to position [3195, 0]
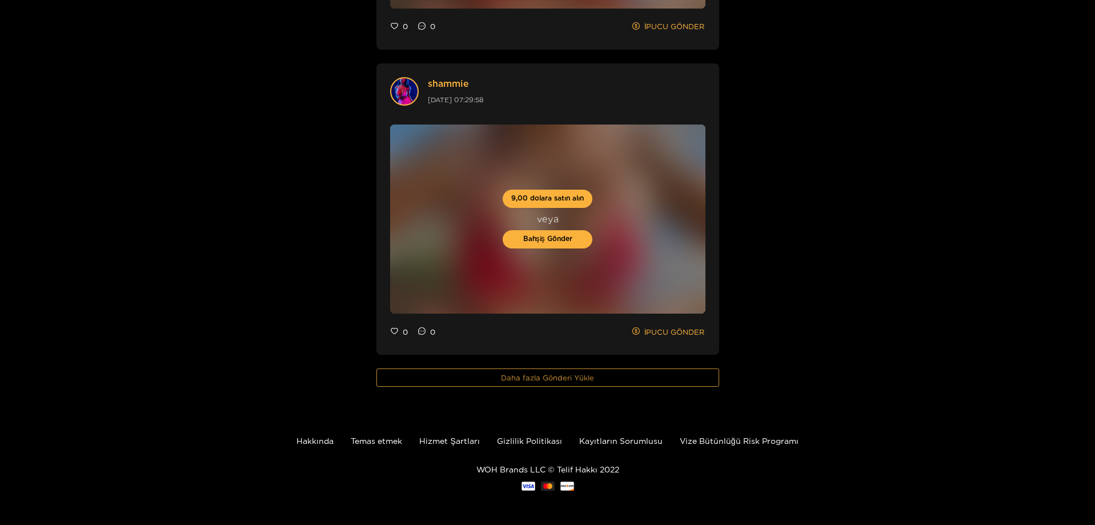
click at [531, 382] on span "Daha fazla Gönderi Yükle" at bounding box center [547, 377] width 93 height 11
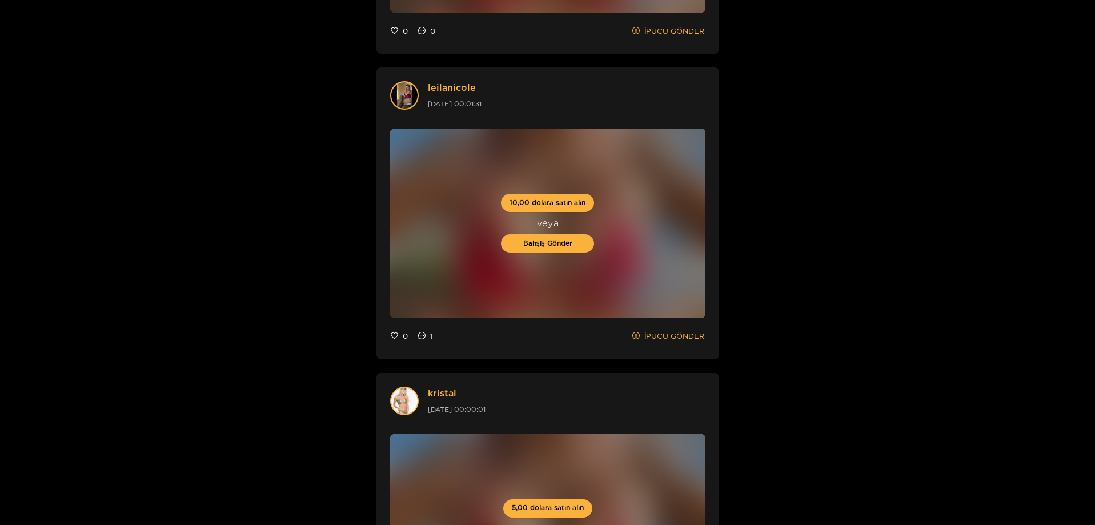
scroll to position [6166, 0]
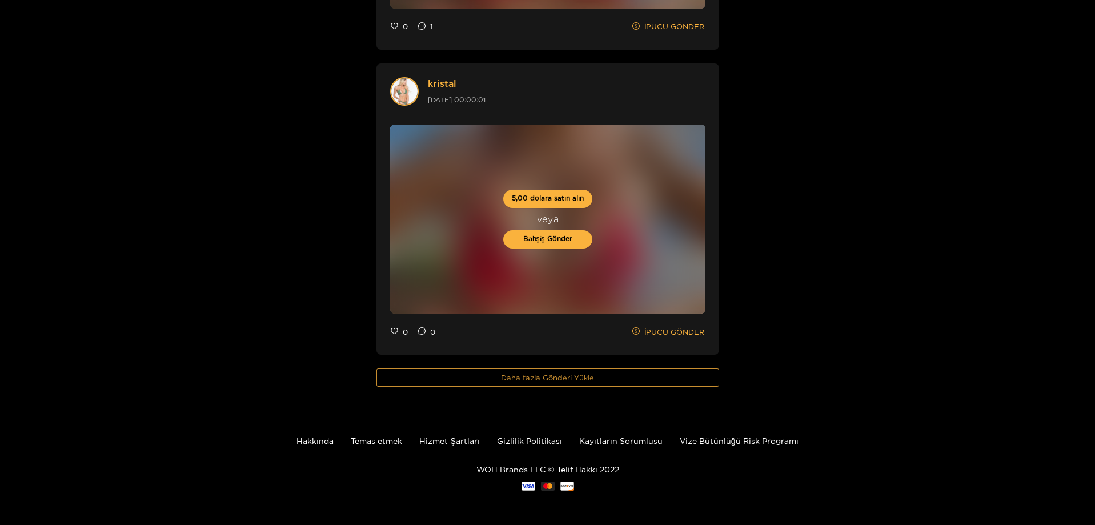
click at [542, 372] on button "Daha fazla Gönderi Yükle" at bounding box center [547, 377] width 343 height 18
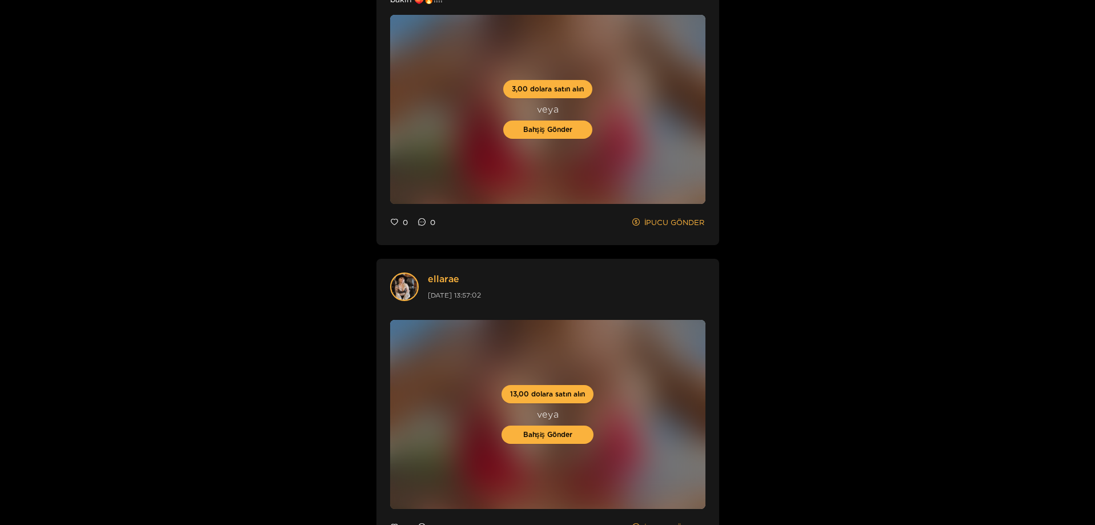
scroll to position [8360, 0]
